Goal: Task Accomplishment & Management: Manage account settings

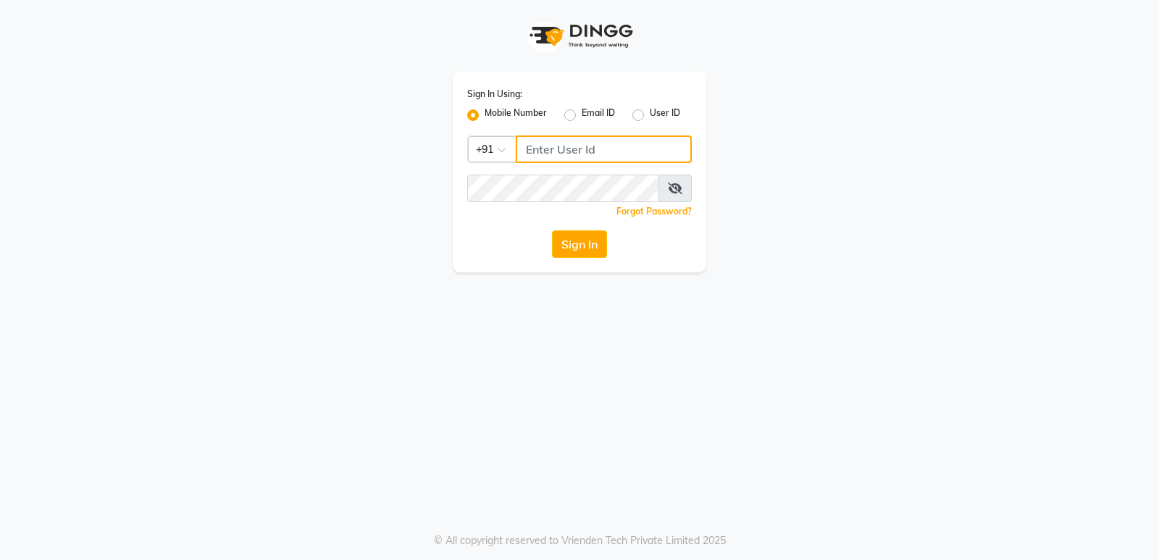
click at [550, 138] on input "Username" at bounding box center [604, 149] width 176 height 28
type input "8390067662"
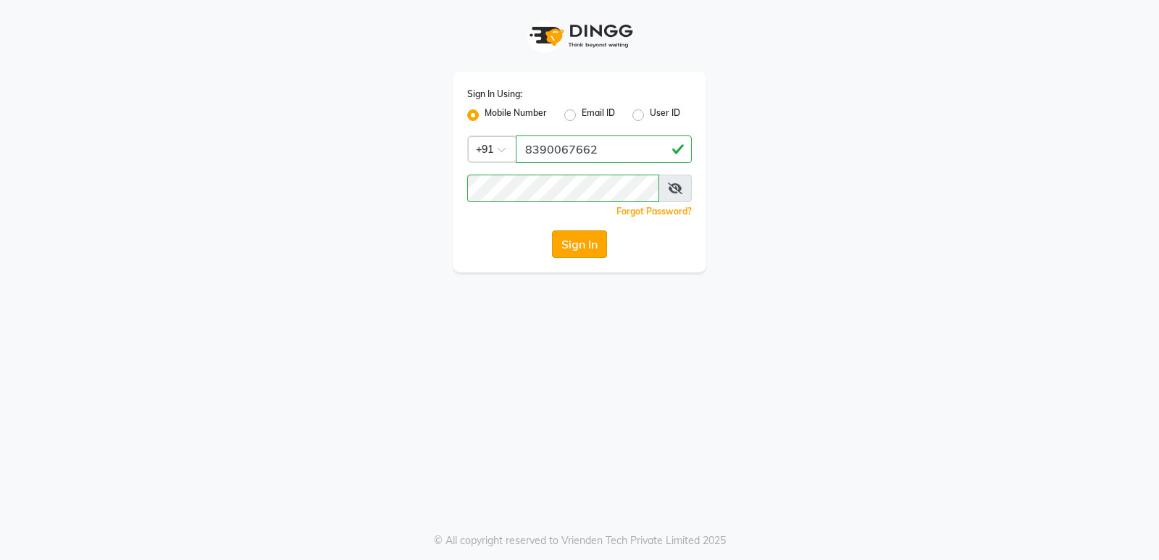
click at [594, 245] on button "Sign In" at bounding box center [579, 244] width 55 height 28
